Goal: Information Seeking & Learning: Check status

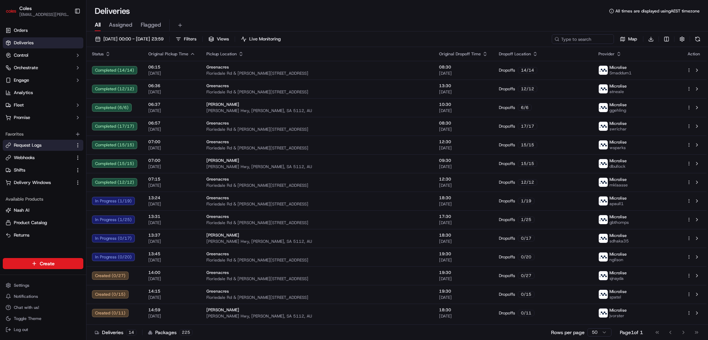
click at [40, 146] on span "Request Logs" at bounding box center [28, 145] width 28 height 6
click at [25, 145] on span "Request Logs" at bounding box center [28, 145] width 28 height 6
click at [12, 146] on link "Request Logs" at bounding box center [39, 145] width 67 height 6
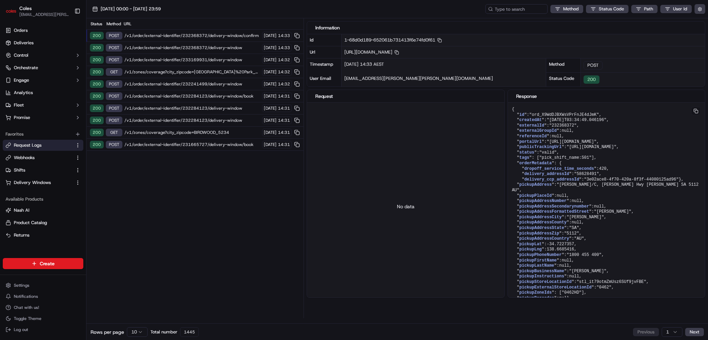
click at [228, 32] on div "200 POST /v1/order/external-identifier/232368372/delivery-window/confirm 22/09/…" at bounding box center [194, 36] width 217 height 12
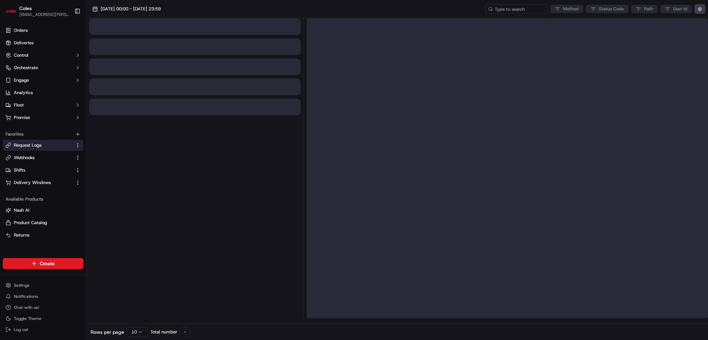
click at [143, 331] on html "Coles ben.ellis@coles.com.au Toggle Sidebar Orders Deliveries Control Orchestra…" at bounding box center [354, 170] width 708 height 340
click at [149, 278] on html "Coles ben.ellis@coles.com.au Toggle Sidebar Orders Deliveries Control Orchestra…" at bounding box center [354, 170] width 708 height 340
click at [20, 156] on html "Coles ben.ellis@coles.com.au Toggle Sidebar Orders Deliveries Control Orchestra…" at bounding box center [354, 170] width 708 height 340
